Goal: Task Accomplishment & Management: Use online tool/utility

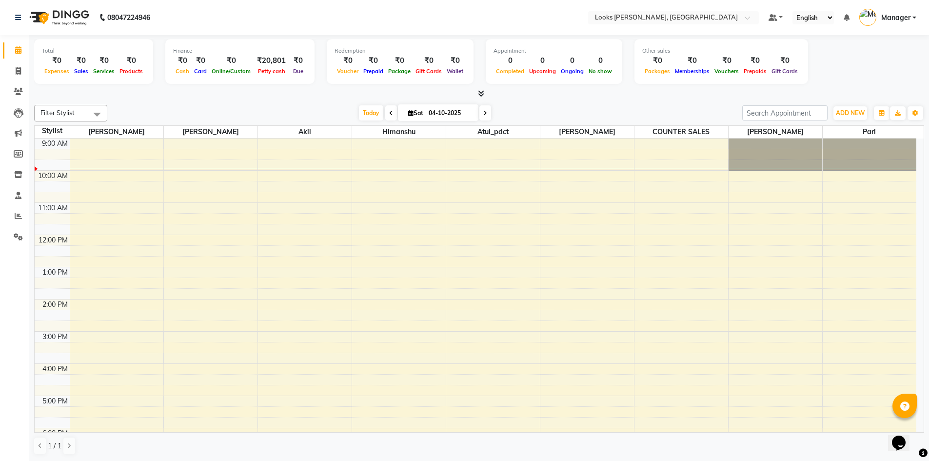
drag, startPoint x: 260, startPoint y: 47, endPoint x: 651, endPoint y: 94, distance: 394.3
drag, startPoint x: 934, startPoint y: 296, endPoint x: 890, endPoint y: 24, distance: 275.7
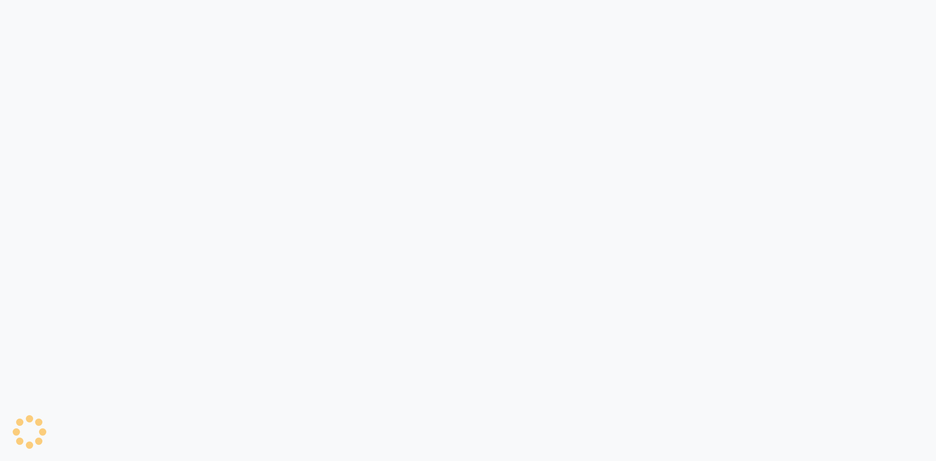
select select "6017"
select select "service"
